Goal: Task Accomplishment & Management: Manage account settings

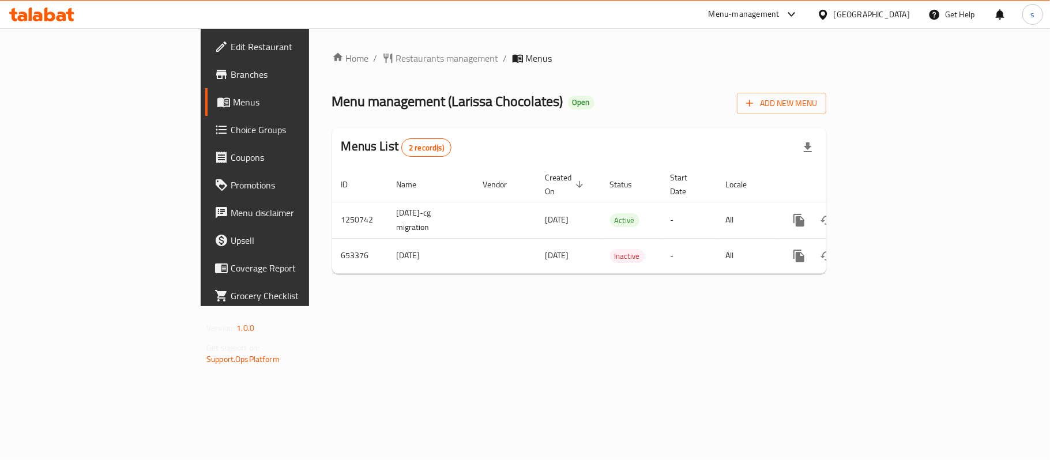
click at [233, 108] on span "Menus" at bounding box center [300, 102] width 134 height 14
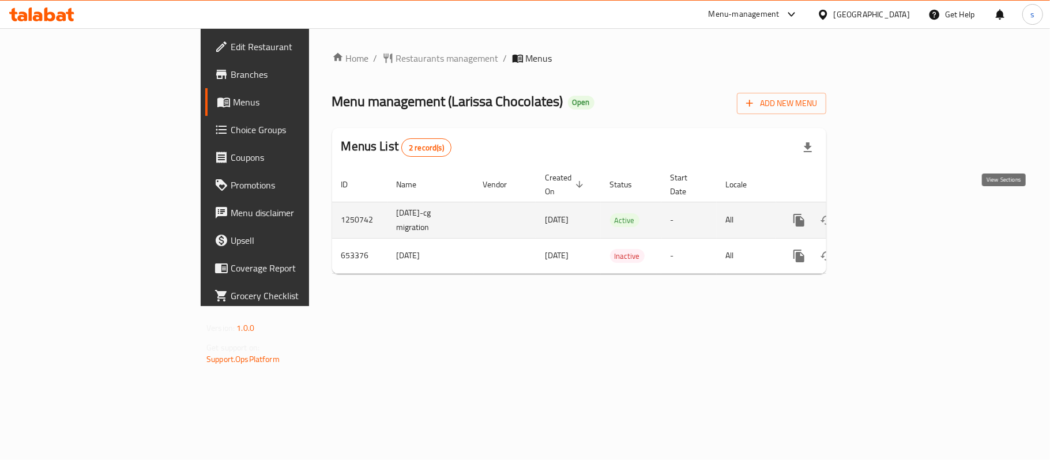
click at [889, 213] on icon "enhanced table" at bounding box center [882, 220] width 14 height 14
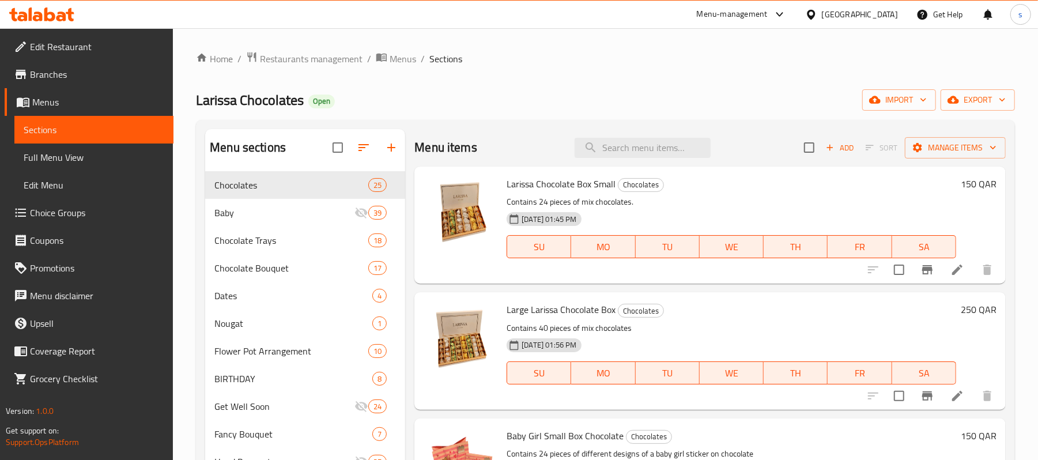
drag, startPoint x: 476, startPoint y: 148, endPoint x: 503, endPoint y: 150, distance: 26.6
click at [476, 148] on div "Menu items Add Sort Manage items" at bounding box center [709, 147] width 591 height 37
click at [596, 144] on input "search" at bounding box center [643, 148] width 136 height 20
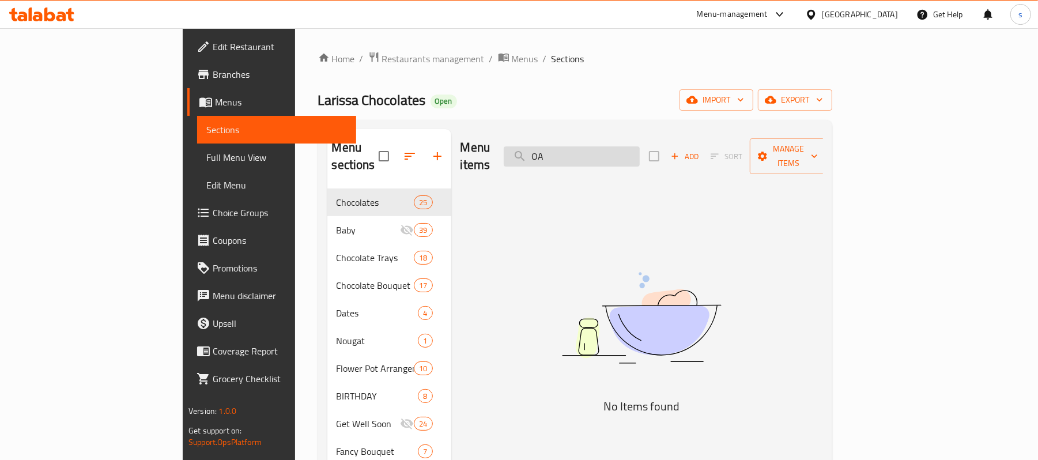
type input "O"
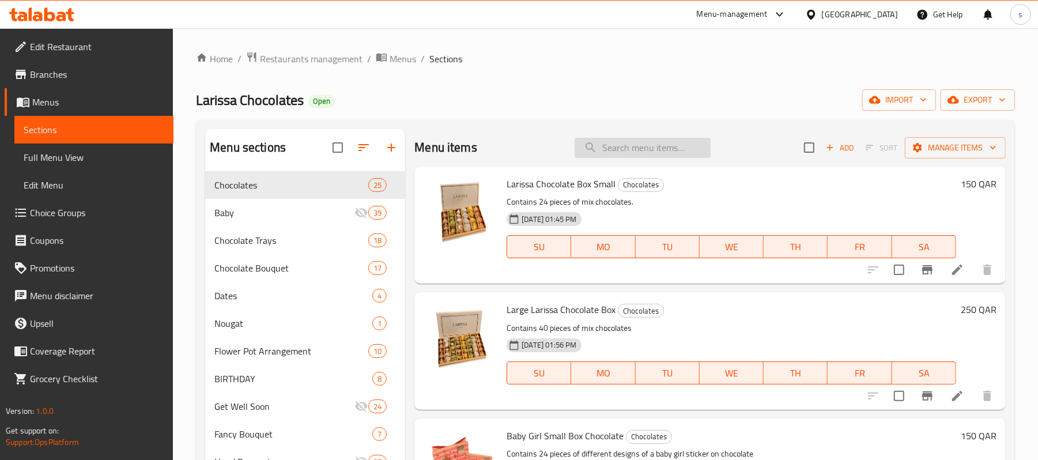
click at [644, 143] on input "search" at bounding box center [643, 148] width 136 height 20
paste input "Salty"
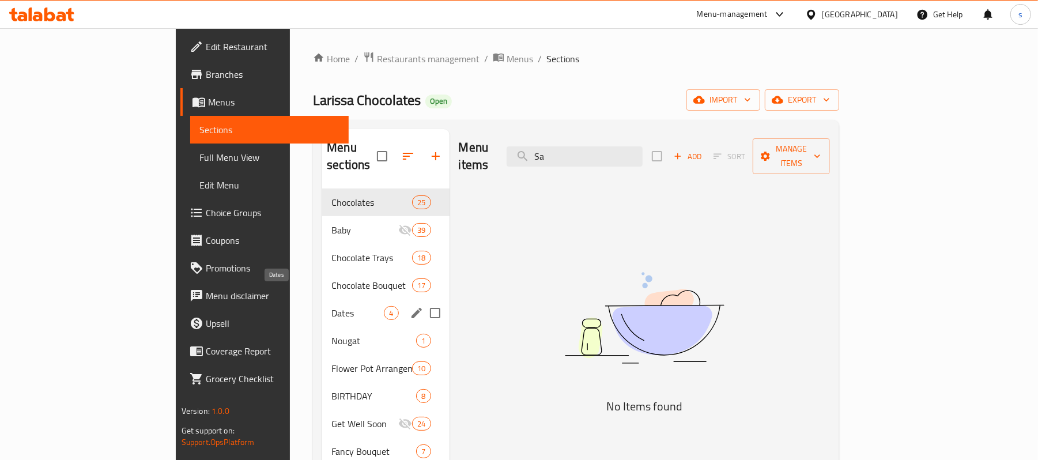
type input "S"
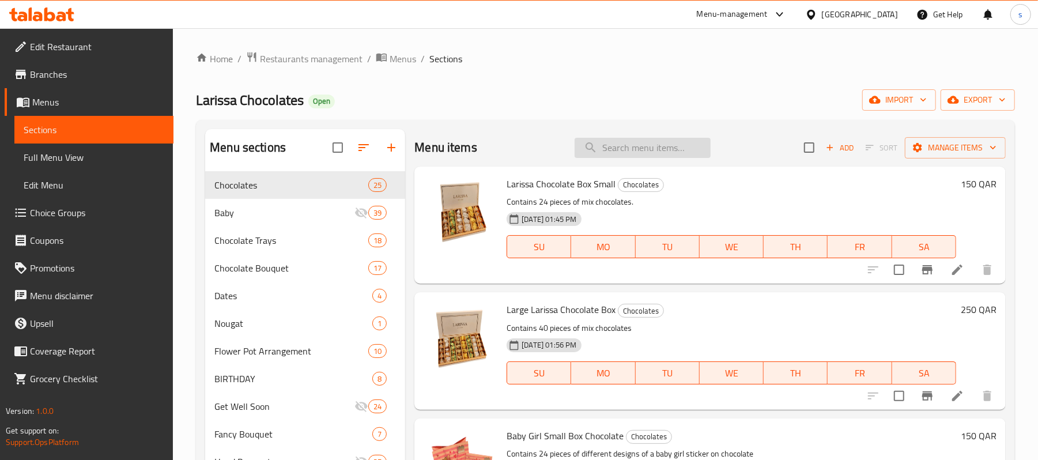
click at [640, 146] on input "search" at bounding box center [643, 148] width 136 height 20
paste input "Contains 1.25 kg."
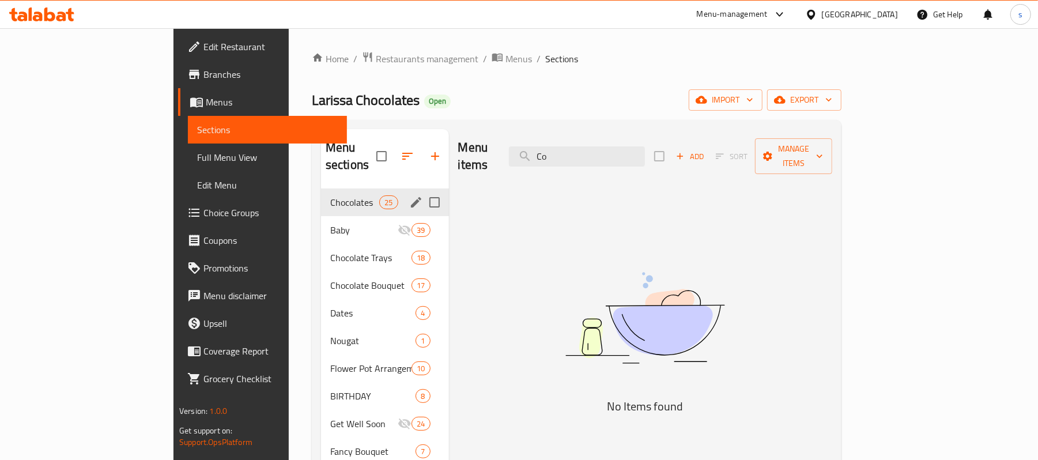
type input "C"
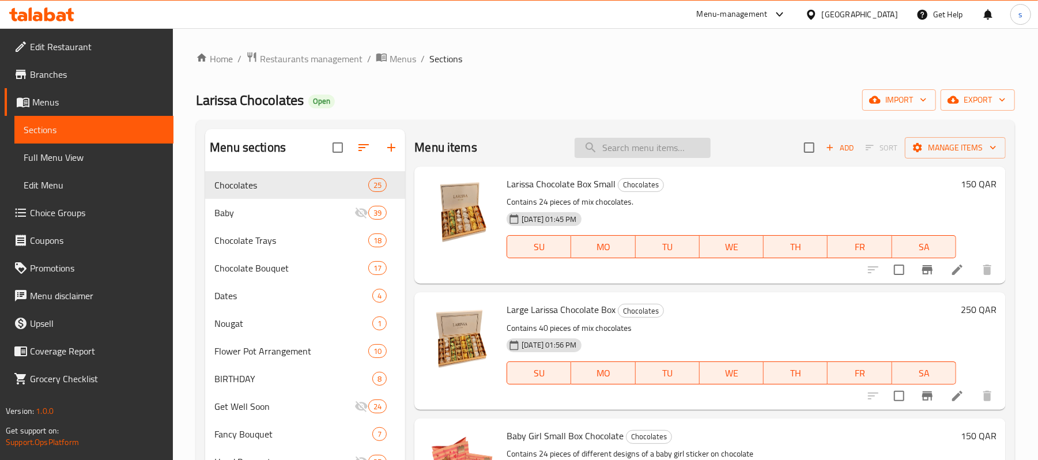
click at [629, 153] on input "search" at bounding box center [643, 148] width 136 height 20
click at [673, 159] on div "Menu items Add Sort Manage items" at bounding box center [709, 147] width 591 height 37
click at [673, 152] on input "search" at bounding box center [643, 148] width 136 height 20
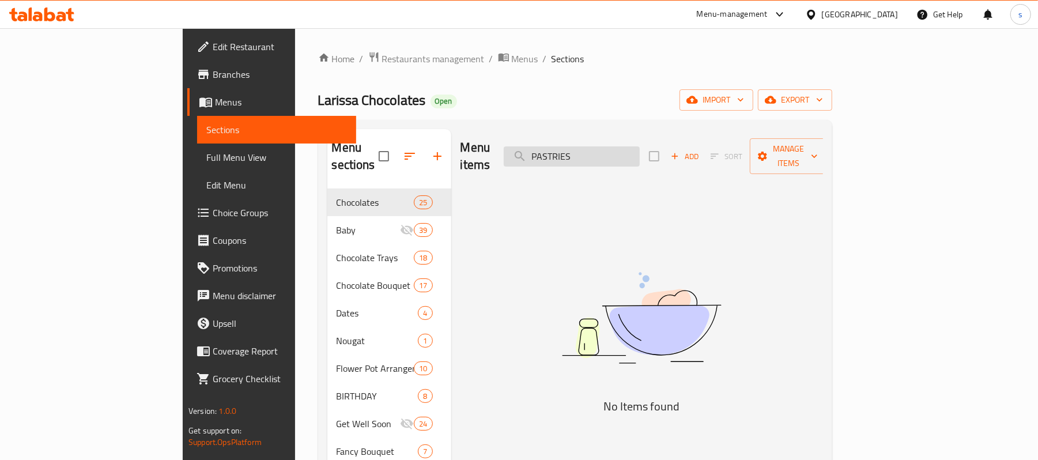
type input "PASTRIES"
click at [640, 152] on input "PASTRIES" at bounding box center [572, 156] width 136 height 20
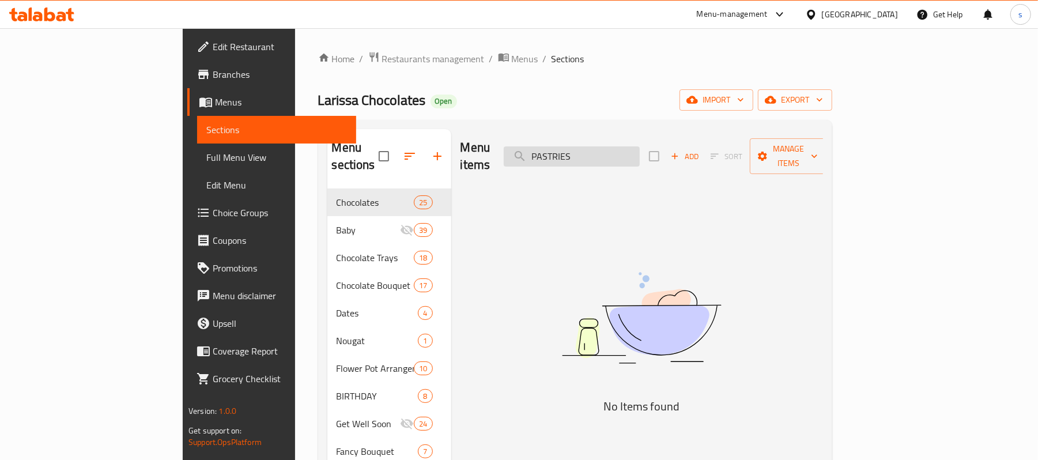
click at [640, 152] on input "PASTRIES" at bounding box center [572, 156] width 136 height 20
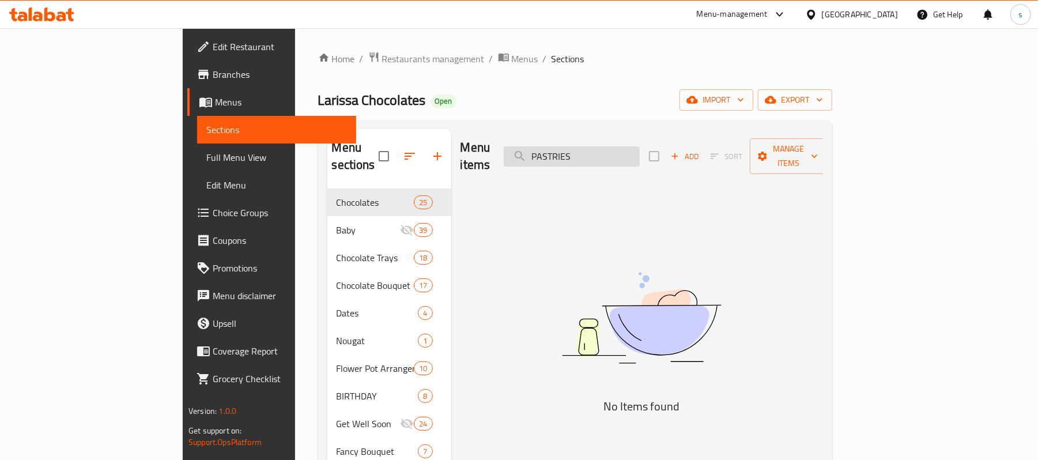
click at [640, 152] on input "PASTRIES" at bounding box center [572, 156] width 136 height 20
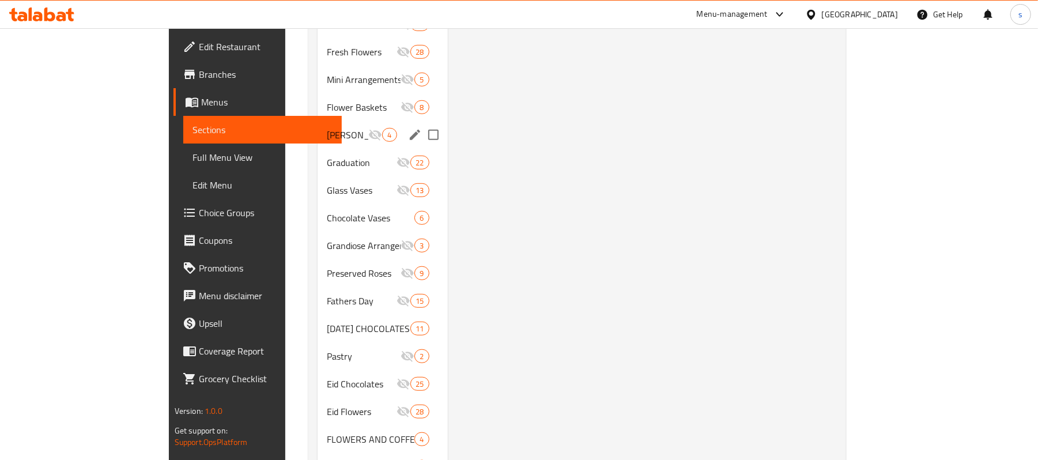
scroll to position [538, 0]
click at [318, 287] on div "Pastry 2" at bounding box center [383, 301] width 130 height 28
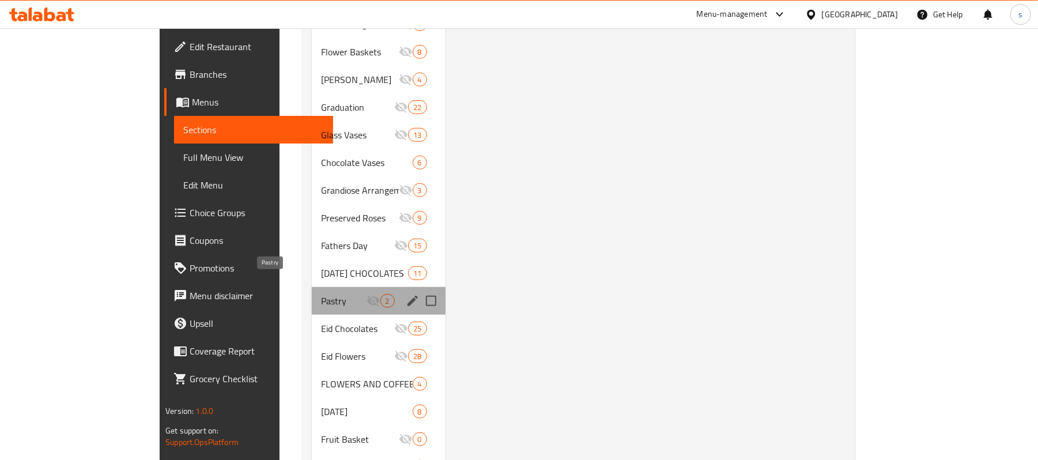
click at [321, 294] on span "Pastry" at bounding box center [344, 301] width 46 height 14
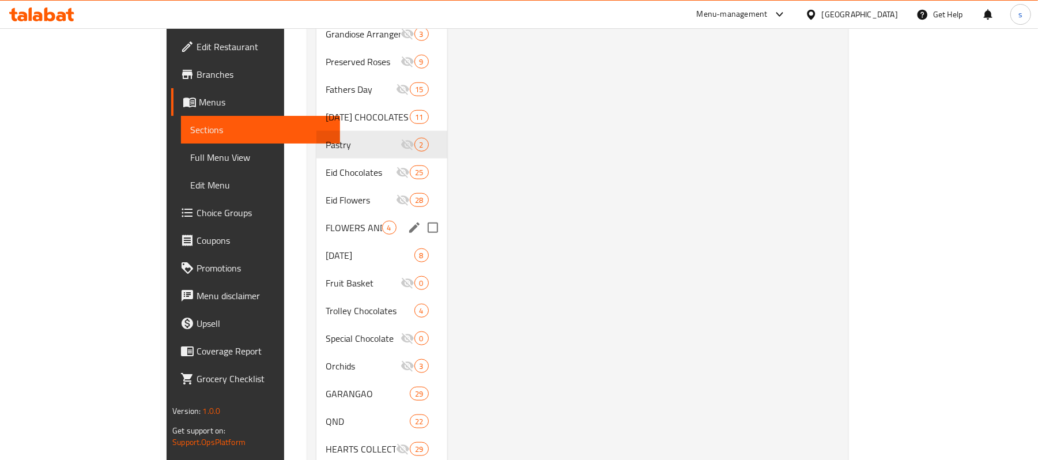
scroll to position [695, 0]
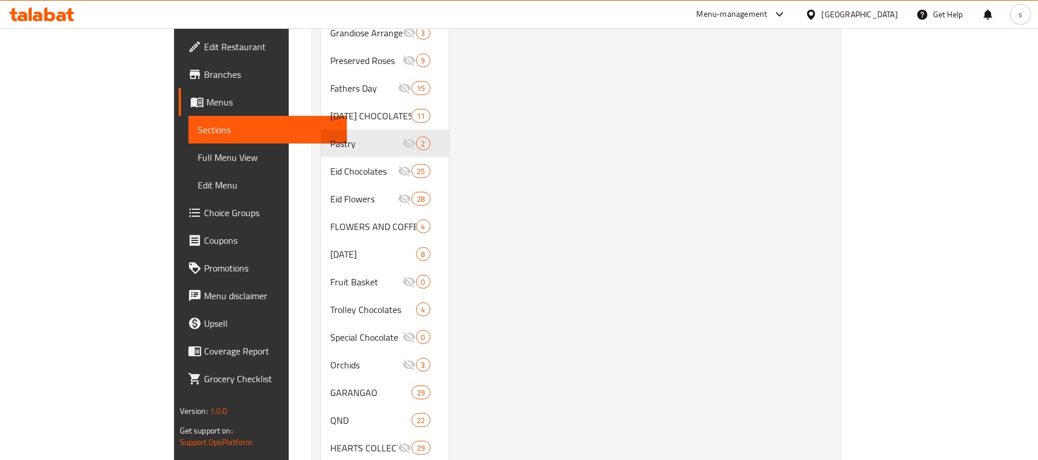
click at [204, 217] on span "Choice Groups" at bounding box center [271, 213] width 134 height 14
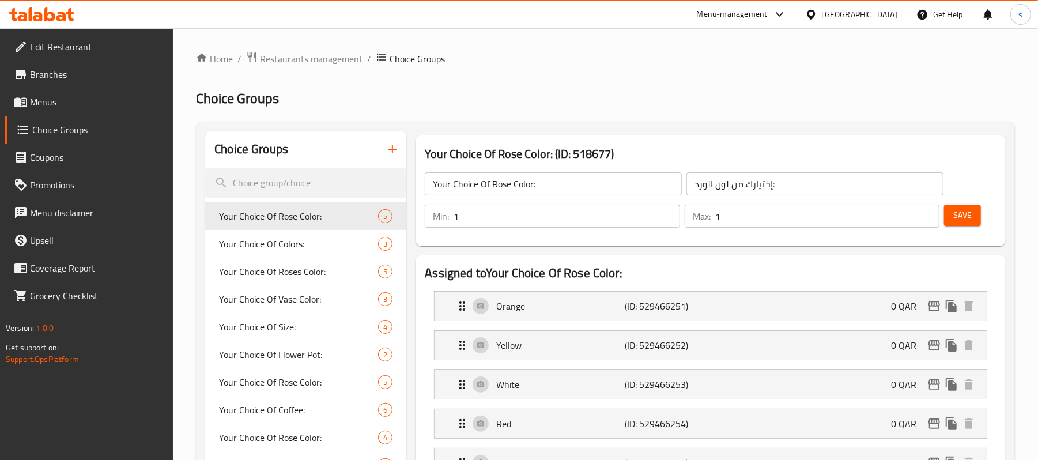
click at [79, 111] on link "Menus" at bounding box center [89, 102] width 169 height 28
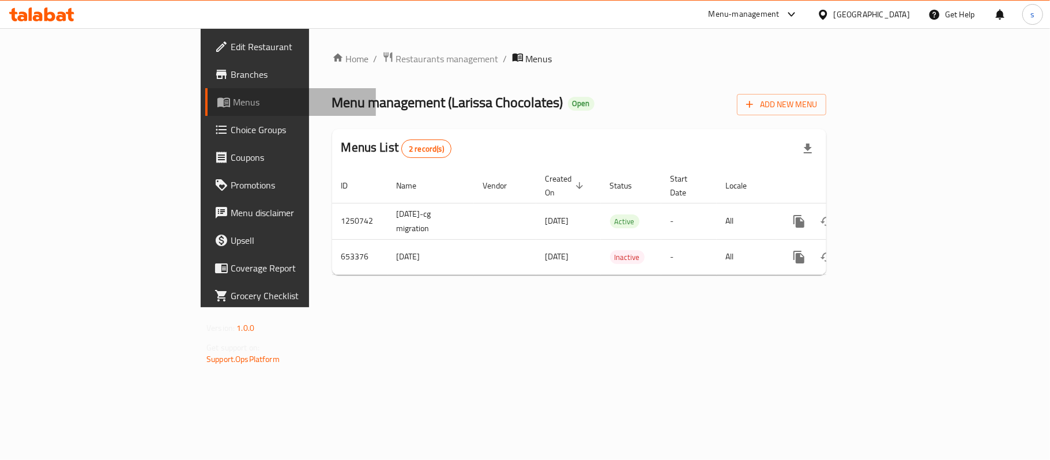
click at [233, 101] on span "Menus" at bounding box center [300, 102] width 134 height 14
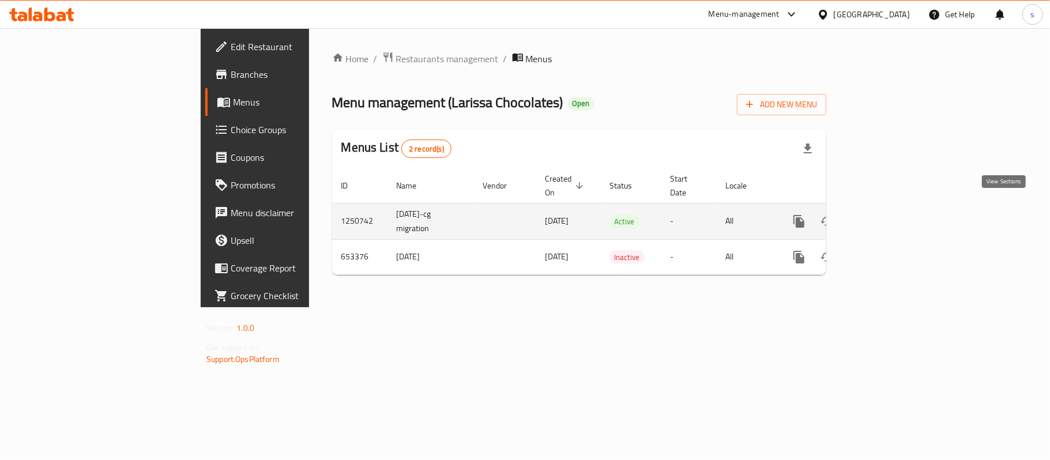
click at [896, 208] on link "enhanced table" at bounding box center [882, 222] width 28 height 28
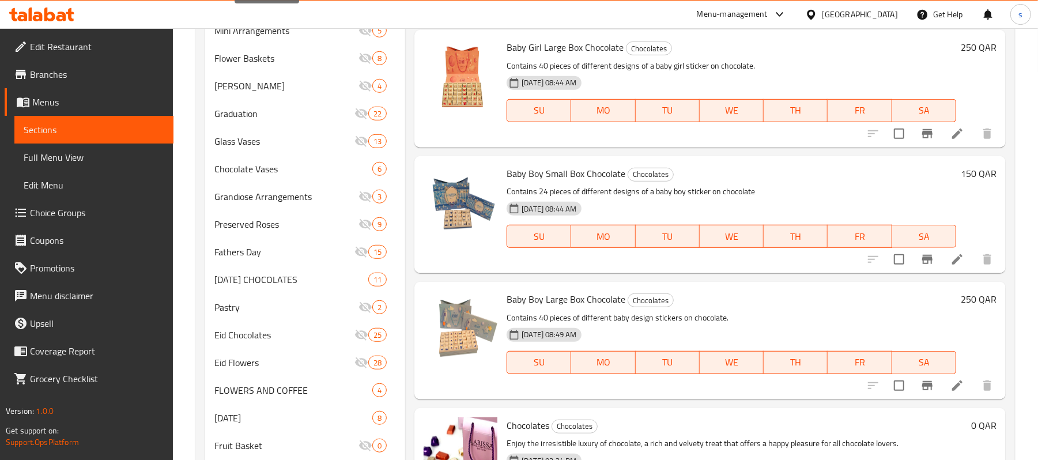
scroll to position [538, 0]
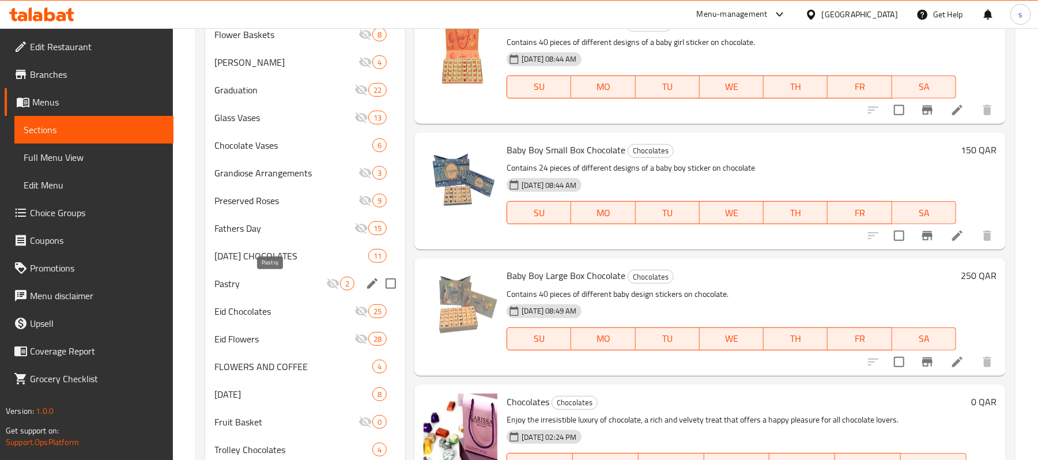
drag, startPoint x: 240, startPoint y: 288, endPoint x: 357, endPoint y: 295, distance: 117.8
click at [240, 288] on span "Pastry" at bounding box center [270, 284] width 112 height 14
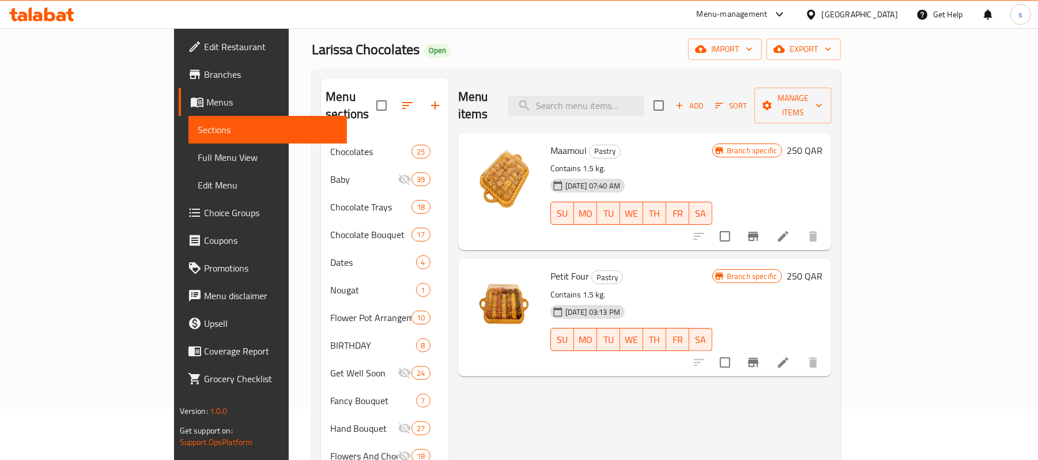
scroll to position [77, 0]
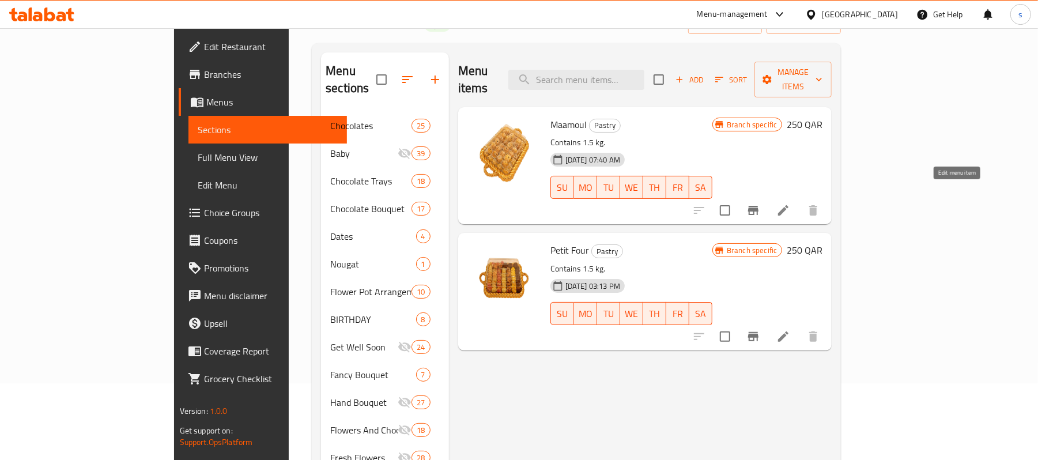
click at [789, 205] on icon at bounding box center [783, 210] width 10 height 10
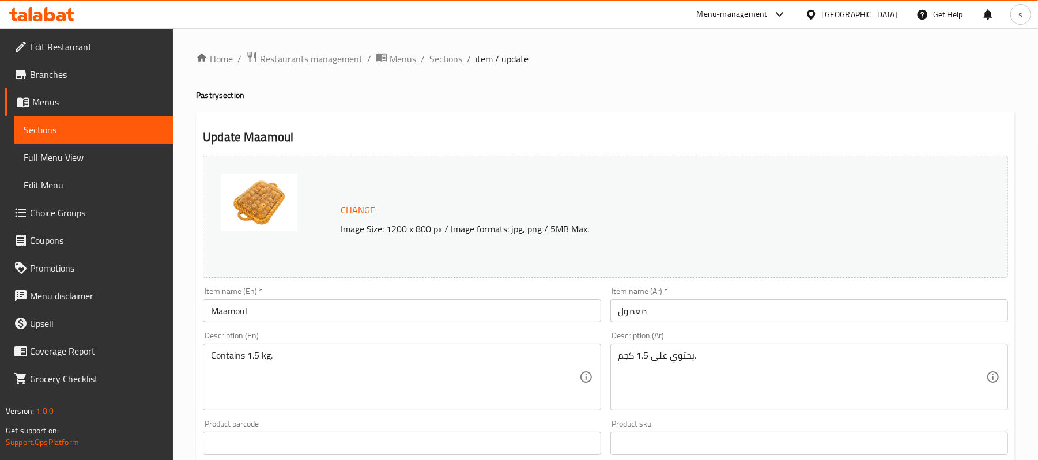
click at [310, 58] on span "Restaurants management" at bounding box center [311, 59] width 103 height 14
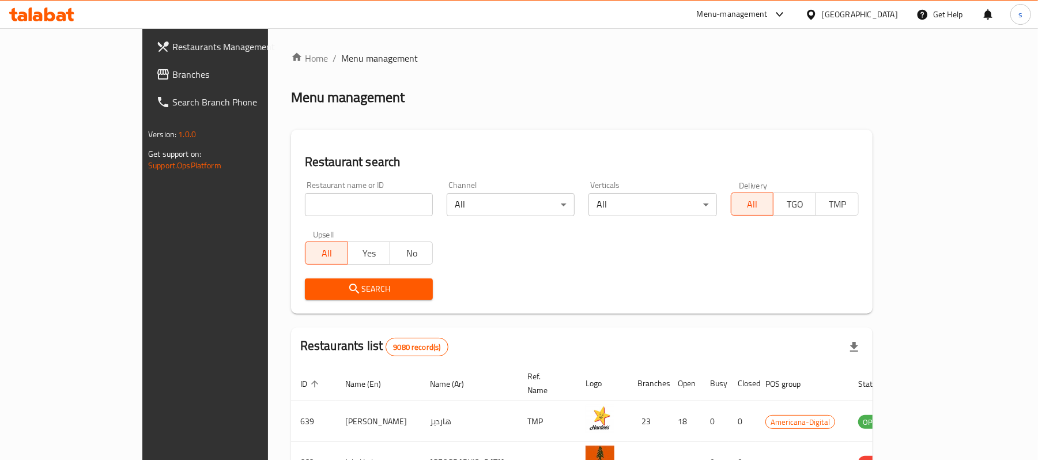
click at [172, 78] on span "Branches" at bounding box center [239, 74] width 134 height 14
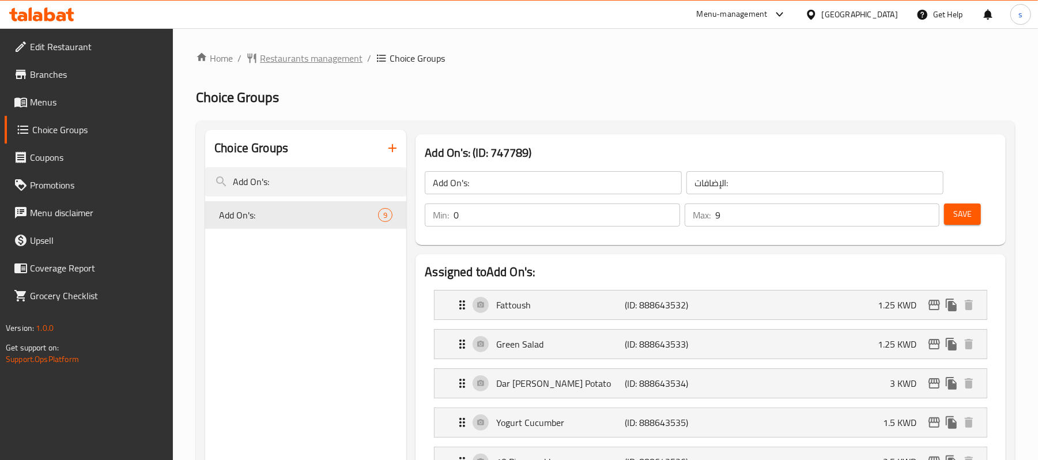
click at [335, 51] on span "Restaurants management" at bounding box center [311, 58] width 103 height 14
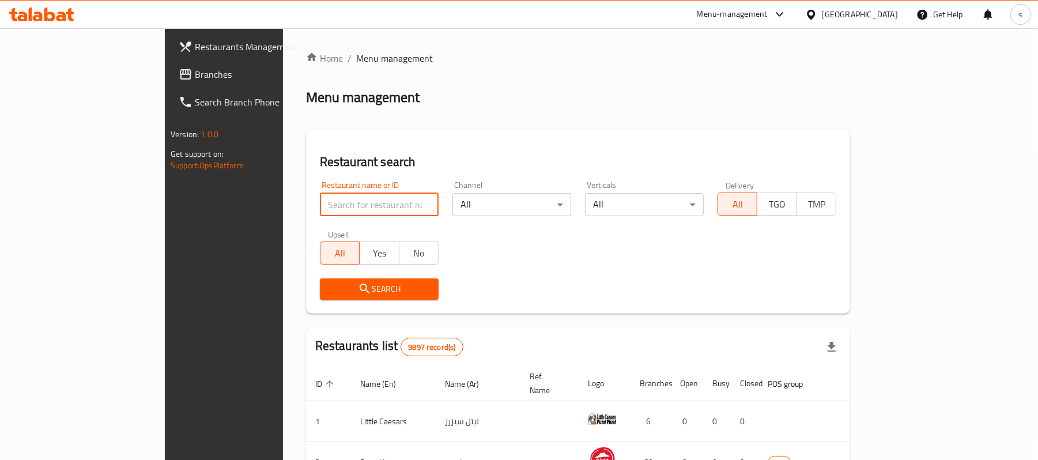
click at [320, 197] on input "search" at bounding box center [379, 204] width 119 height 23
paste input "744552"
type input "744552"
click at [195, 77] on span "Branches" at bounding box center [262, 74] width 134 height 14
